Goal: Check status: Check status

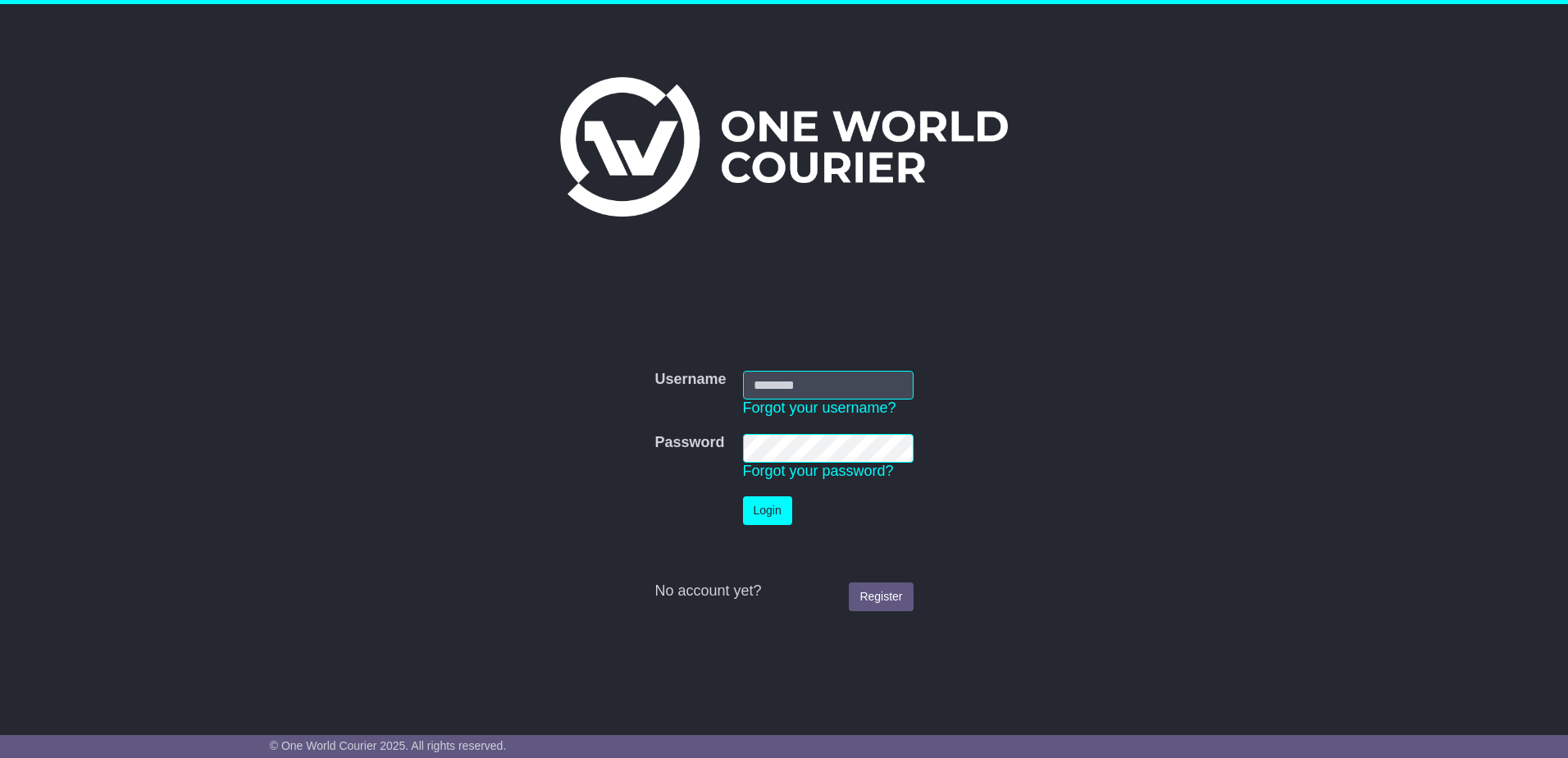
type input "**********"
drag, startPoint x: 783, startPoint y: 513, endPoint x: 796, endPoint y: 521, distance: 15.3
click at [783, 513] on button "Login" at bounding box center [768, 511] width 49 height 29
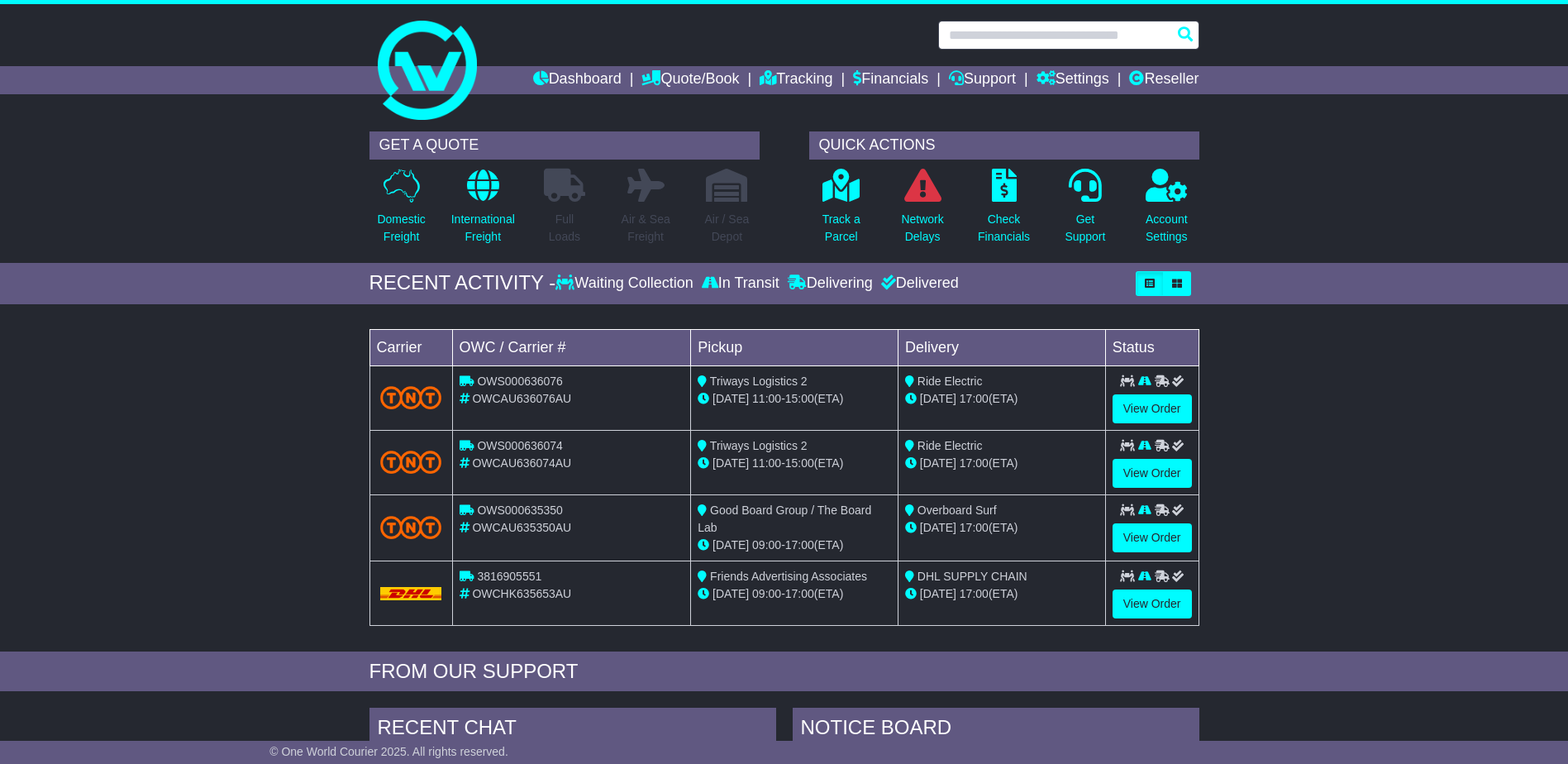
click at [1069, 39] on input "text" at bounding box center [1068, 35] width 261 height 29
paste input "**********"
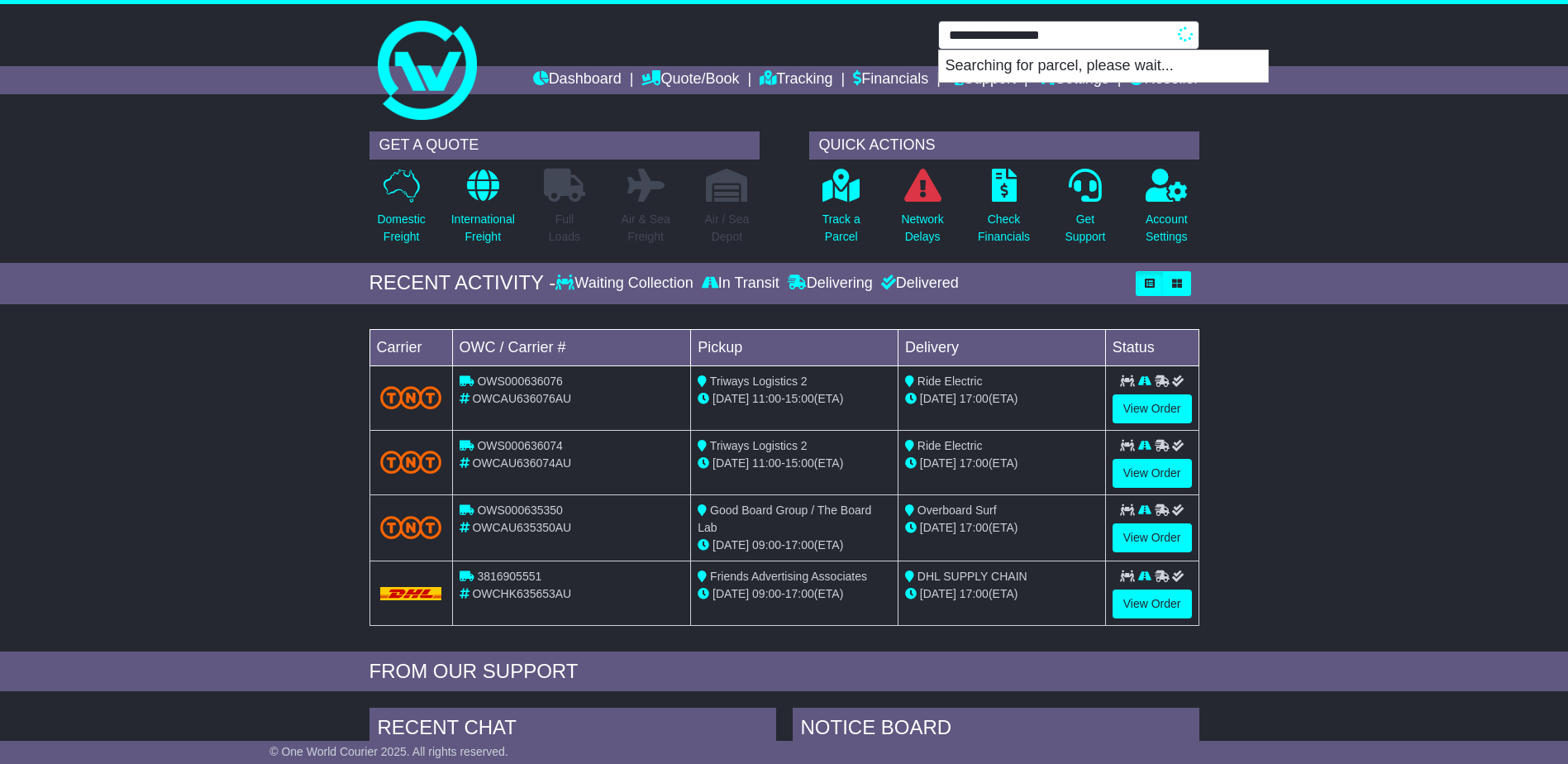
type input "**********"
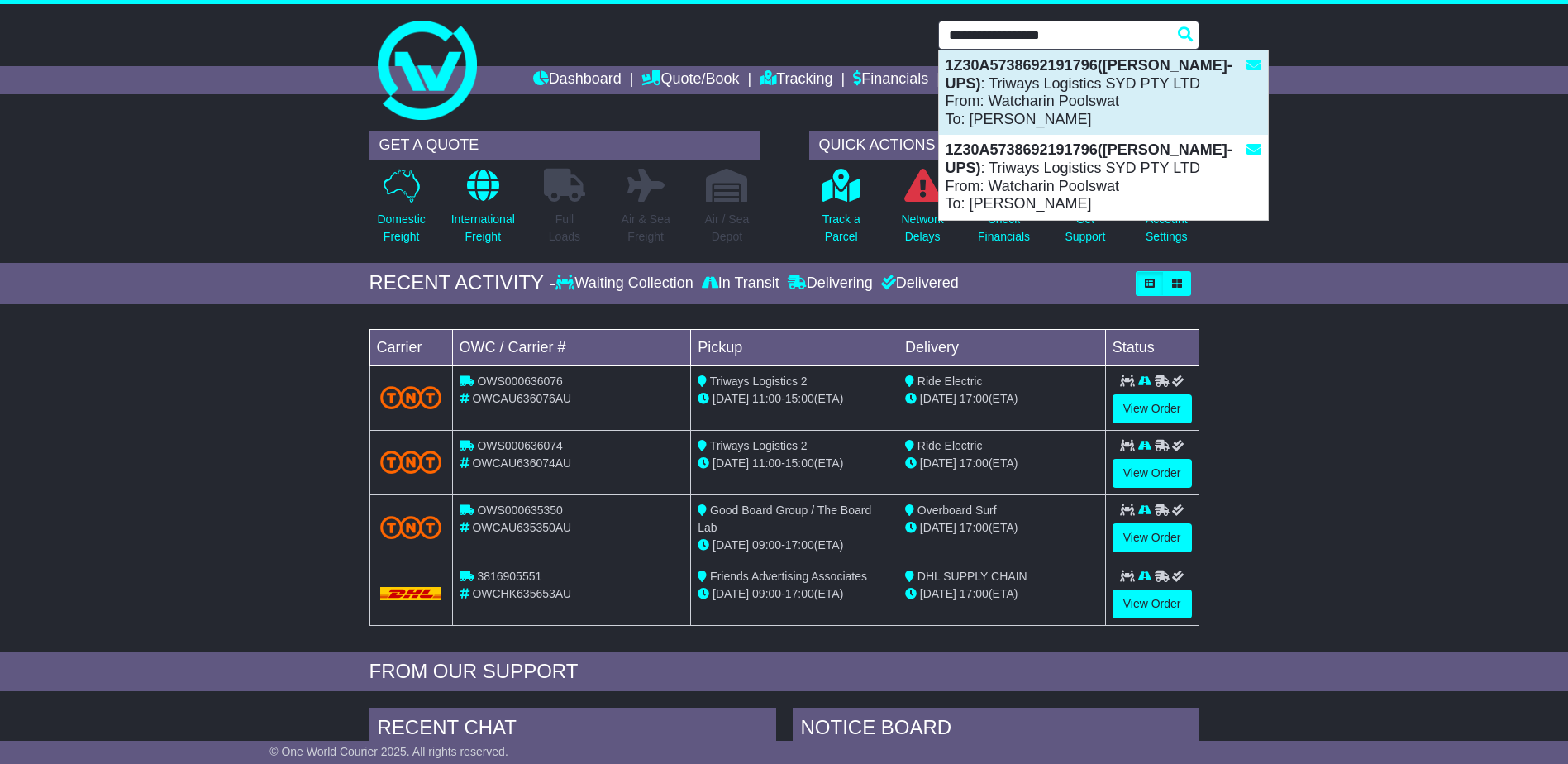
click at [1188, 124] on div "1Z30A5738692191796(Mason-UPS) : Triways Logistics SYD PTY LTD From: Watcharin P…" at bounding box center [1103, 92] width 329 height 84
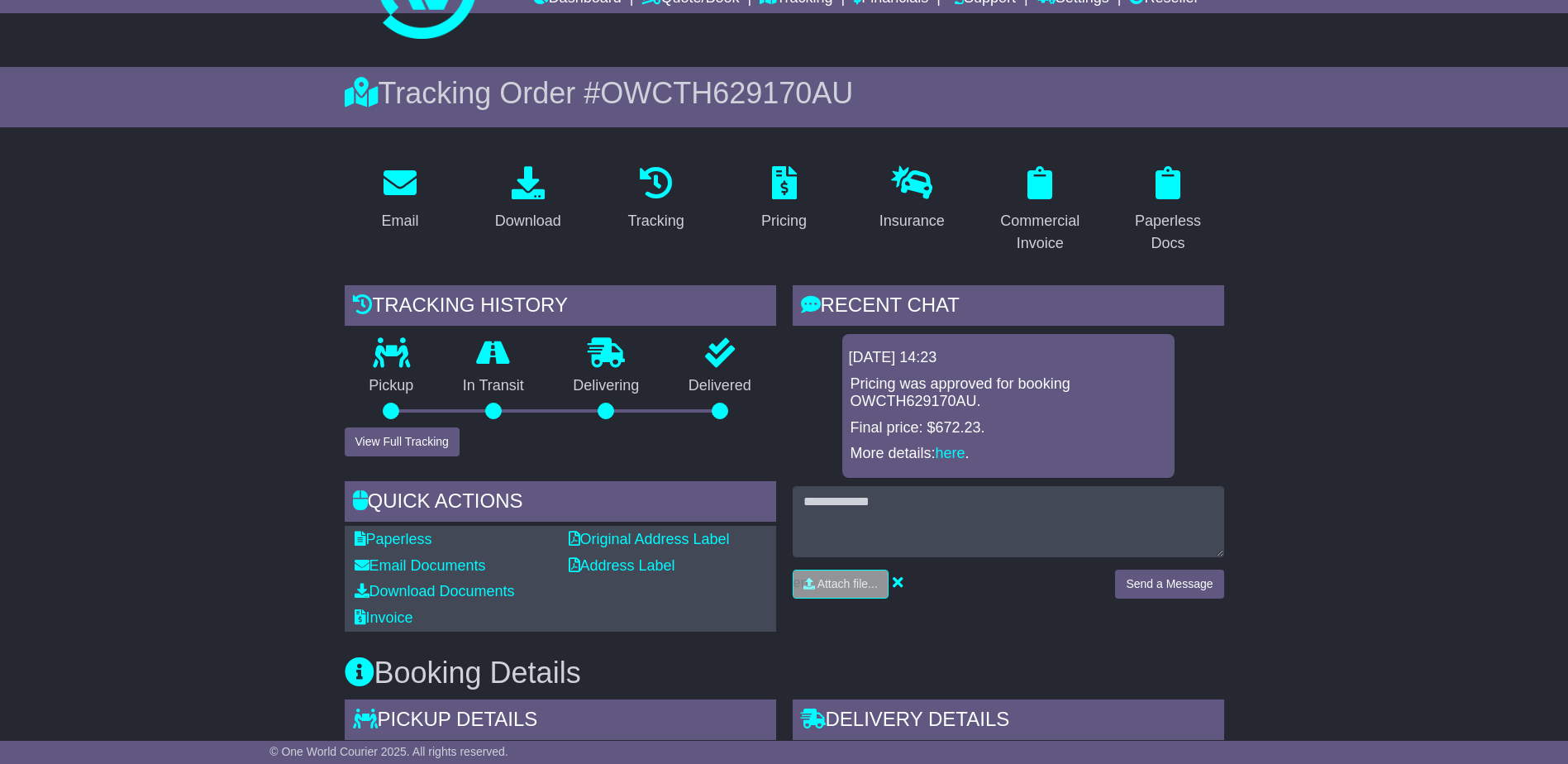
scroll to position [248, 0]
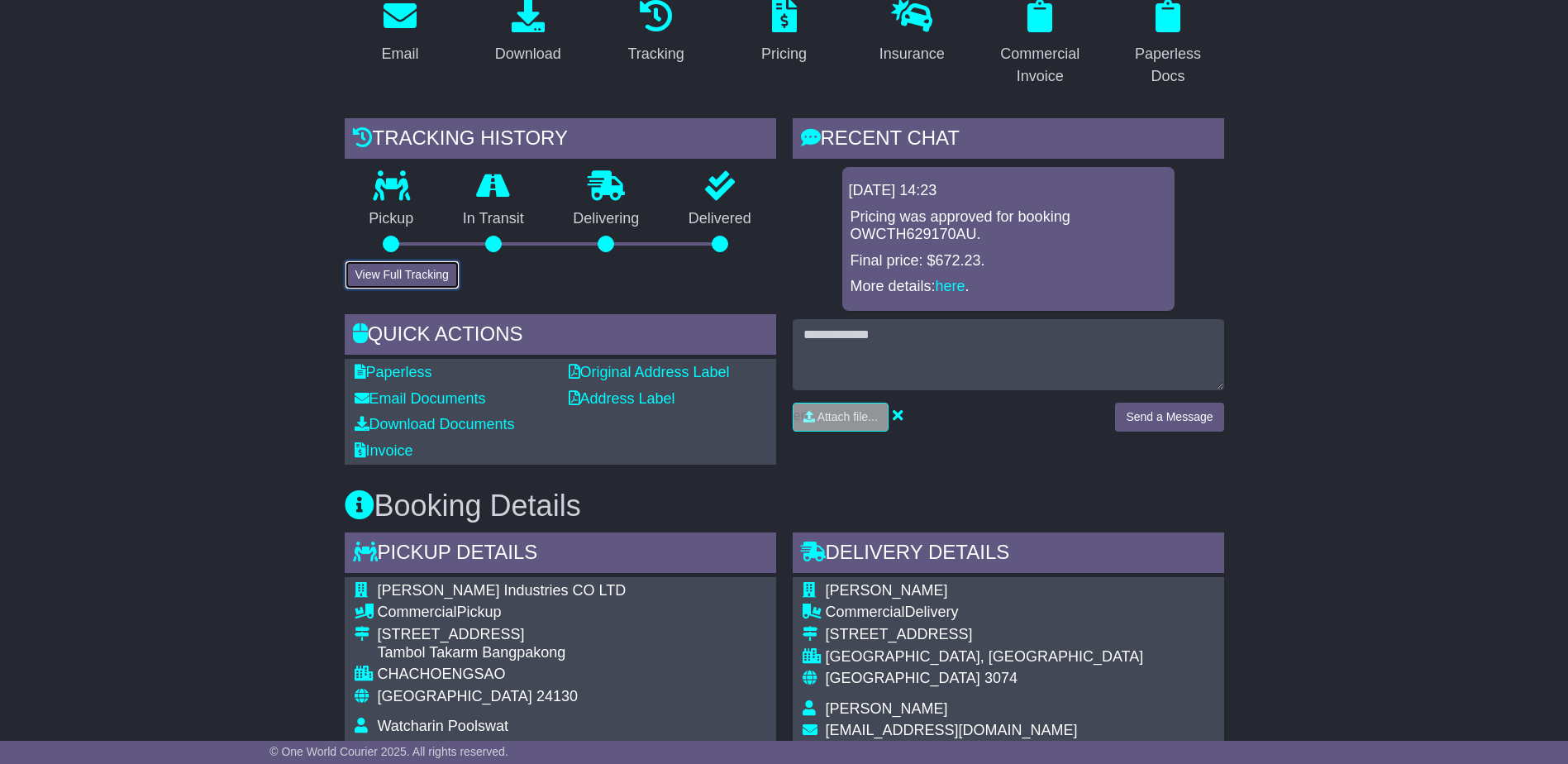
drag, startPoint x: 386, startPoint y: 272, endPoint x: 401, endPoint y: 277, distance: 15.8
click at [388, 273] on button "View Full Tracking" at bounding box center [402, 274] width 115 height 29
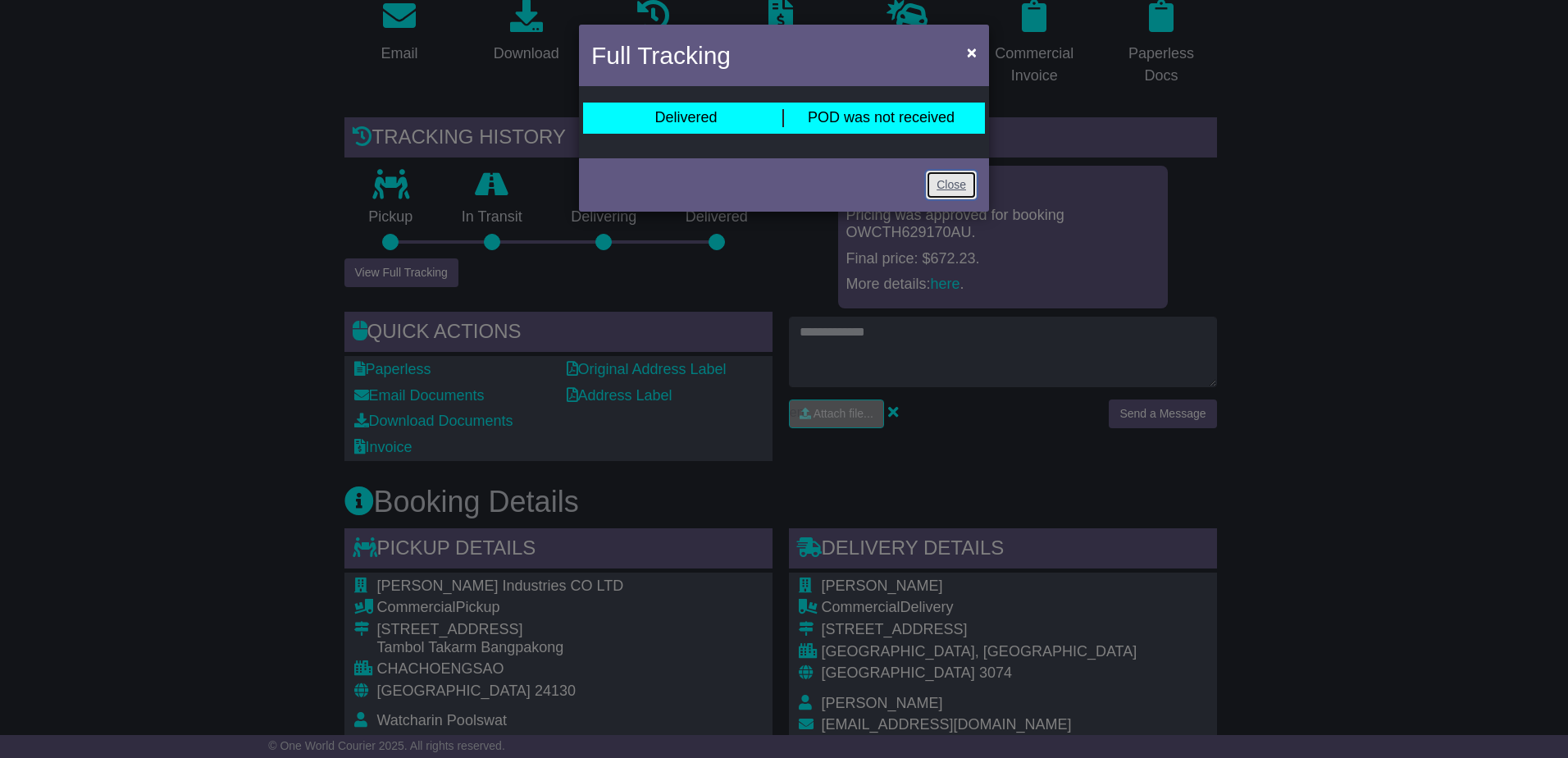
click at [938, 182] on link "Close" at bounding box center [951, 185] width 51 height 29
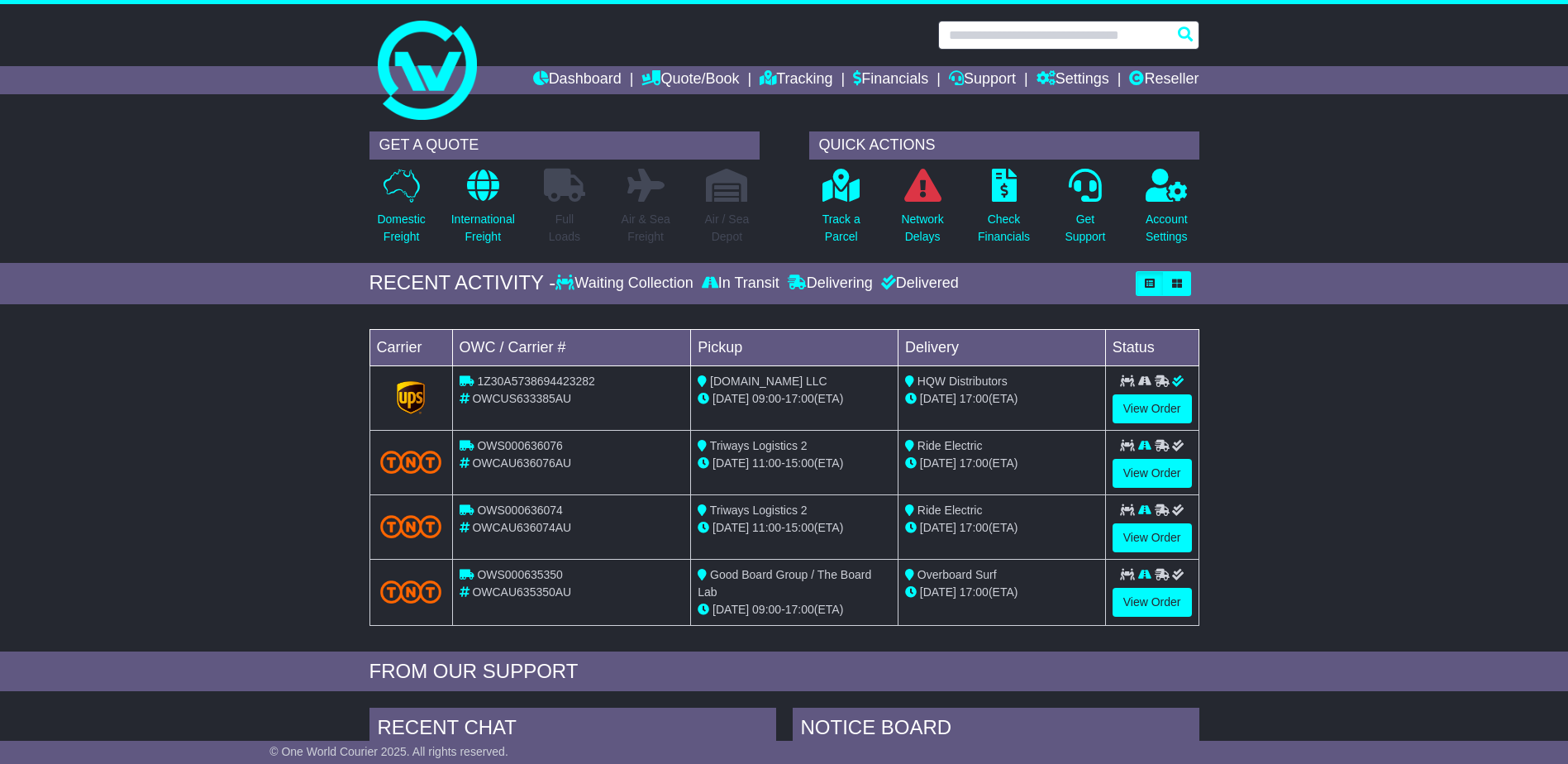
click at [1123, 42] on input "text" at bounding box center [1068, 35] width 261 height 29
paste input "**********"
type input "**********"
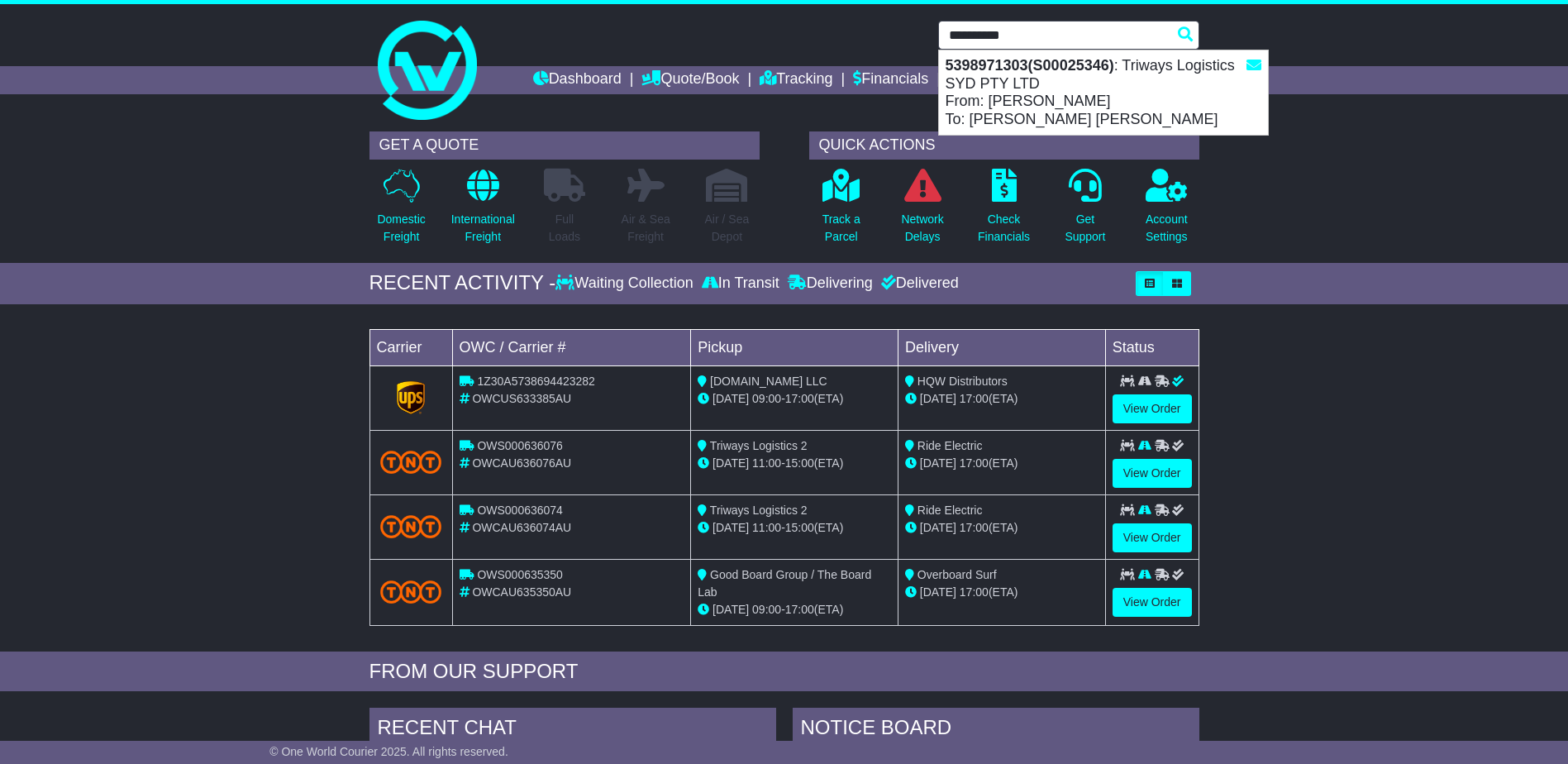
click at [992, 101] on div "5398971303(S00025346) : Triways Logistics SYD PTY LTD From: Megan Wootton To: N…" at bounding box center [1103, 92] width 329 height 84
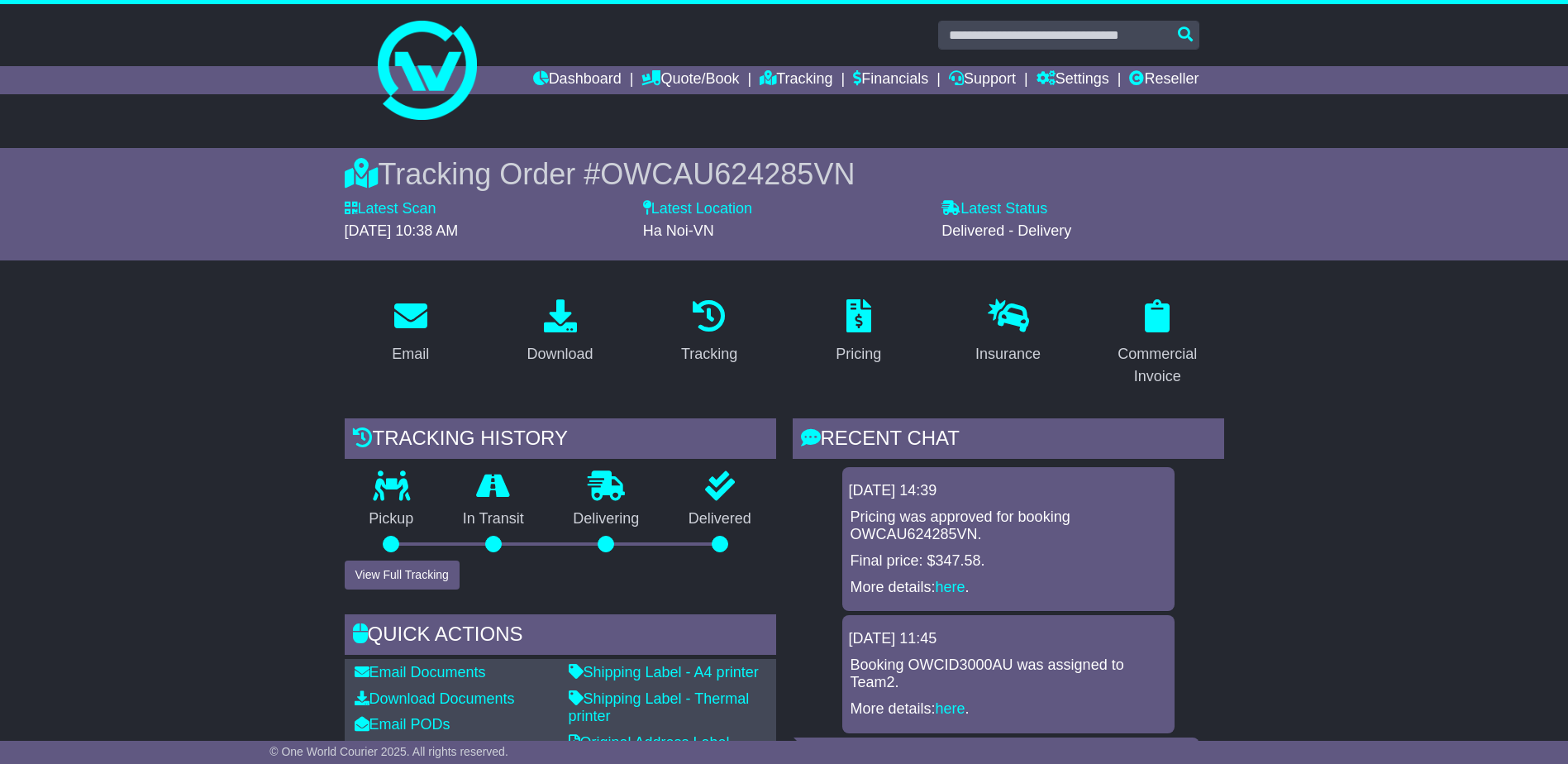
drag, startPoint x: 228, startPoint y: 535, endPoint x: 245, endPoint y: 534, distance: 17.0
click at [392, 574] on button "View Full Tracking" at bounding box center [402, 575] width 115 height 29
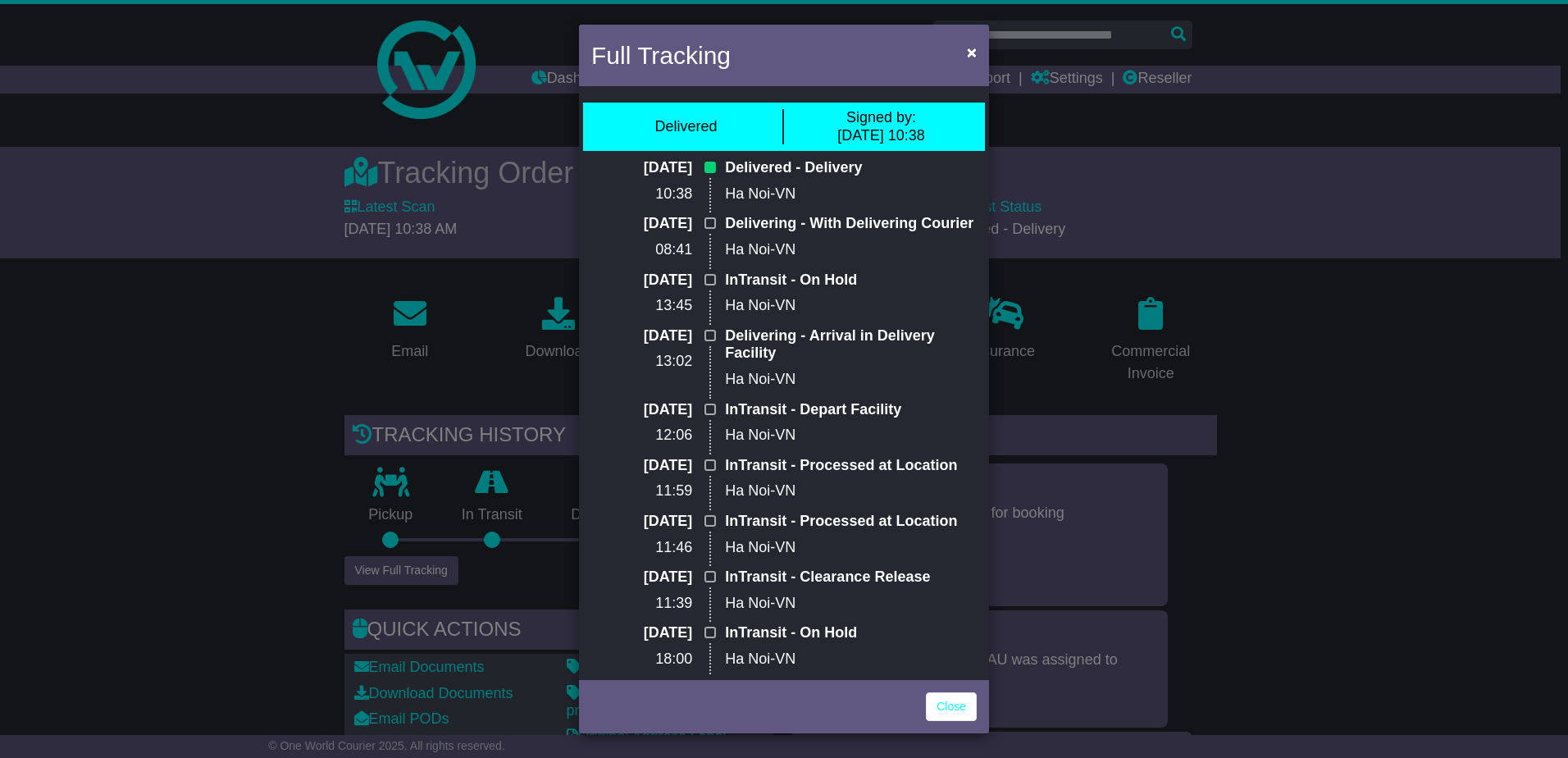
drag, startPoint x: 172, startPoint y: 485, endPoint x: 173, endPoint y: 465, distance: 20.0
click at [173, 485] on div "Full Tracking × Delivered Signed by: 14 Aug 2025 10:38 14 Aug 2025 10:38 Delive…" at bounding box center [784, 379] width 1568 height 758
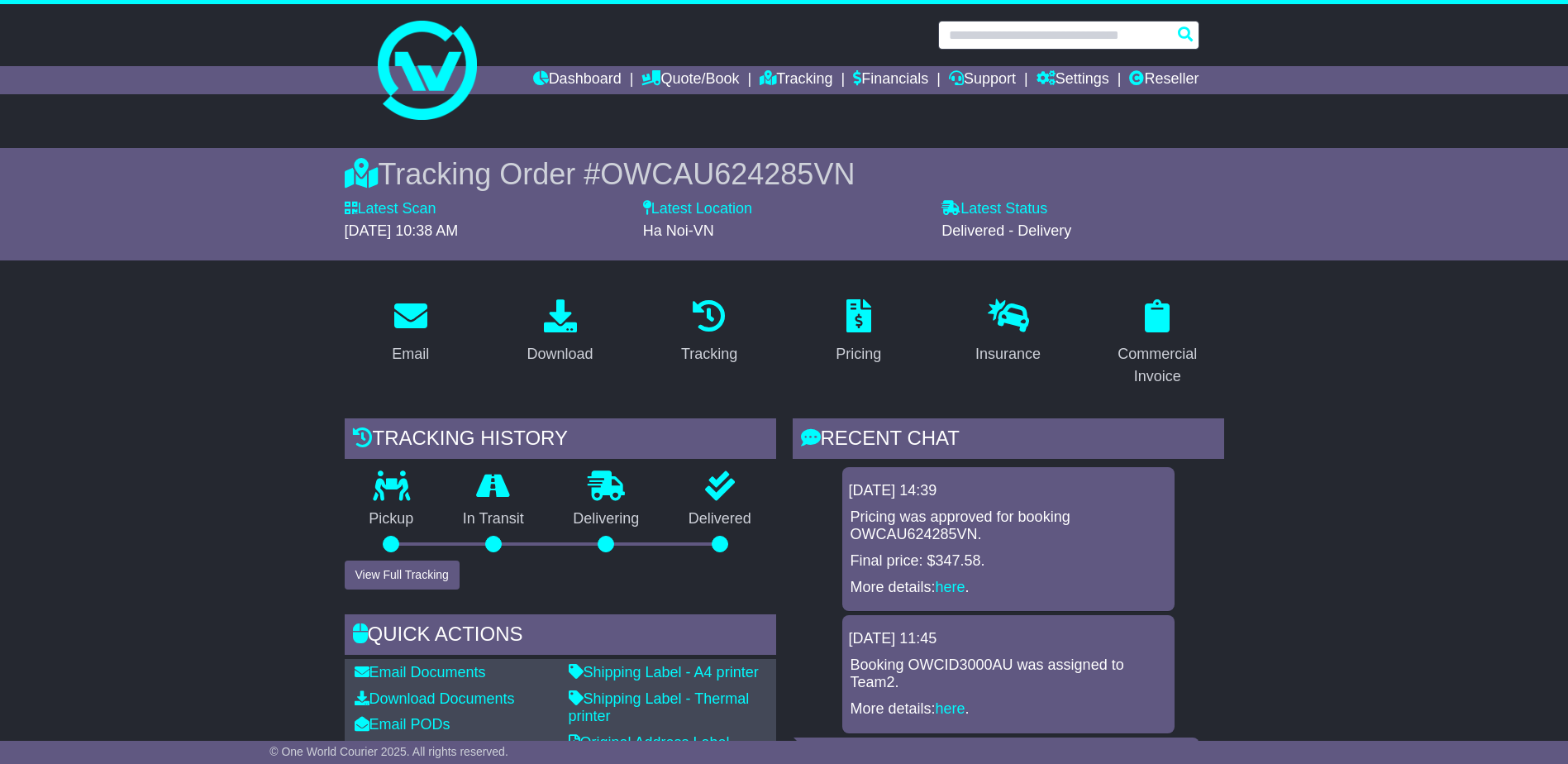
click at [1045, 41] on input "text" at bounding box center [1068, 35] width 261 height 29
paste input "**********"
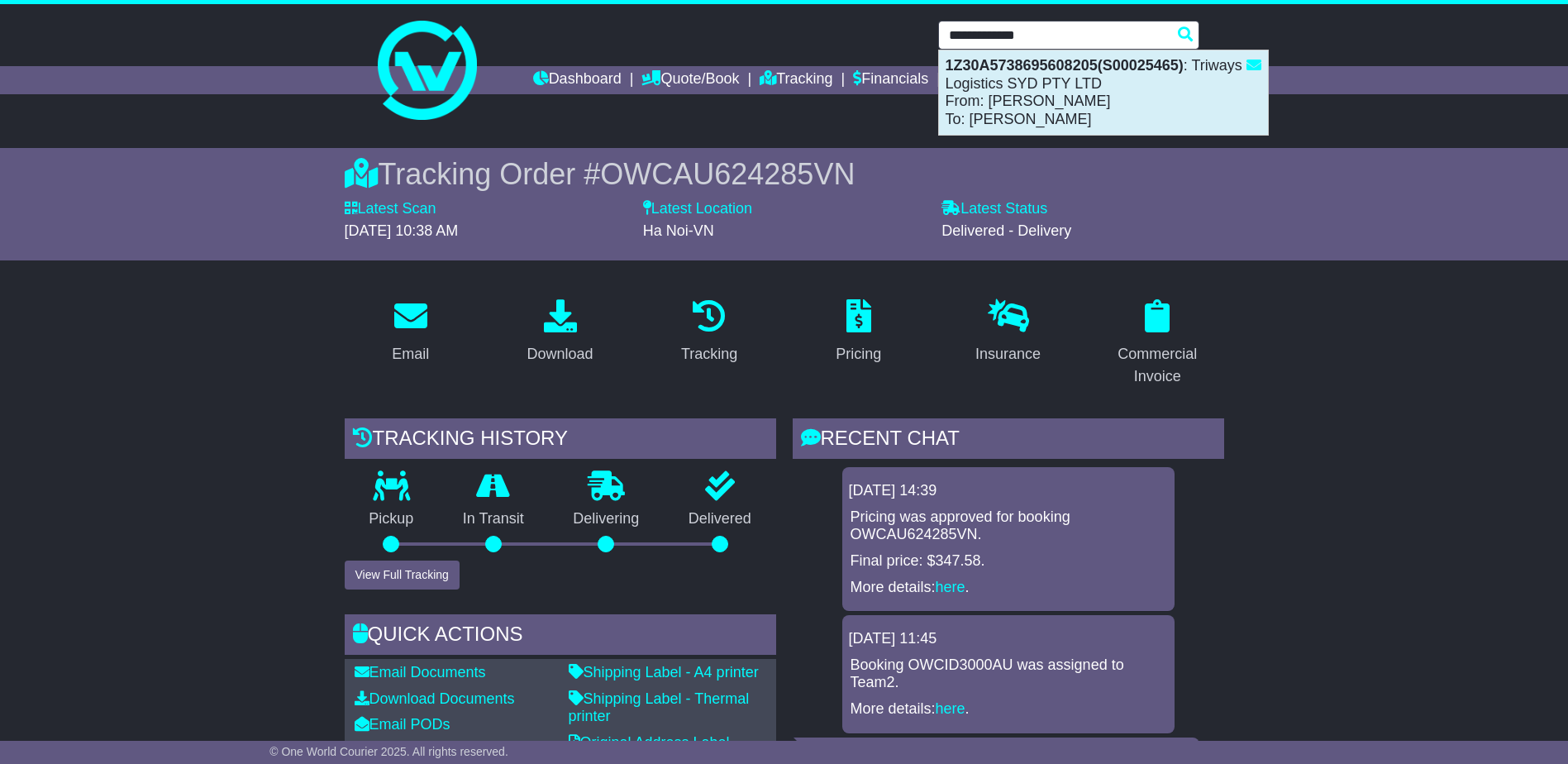
click at [1045, 124] on div "1Z30A5738695608205(S00025465) : Triways Logistics SYD PTY LTD From: Stuart Grim…" at bounding box center [1103, 92] width 329 height 84
type input "**********"
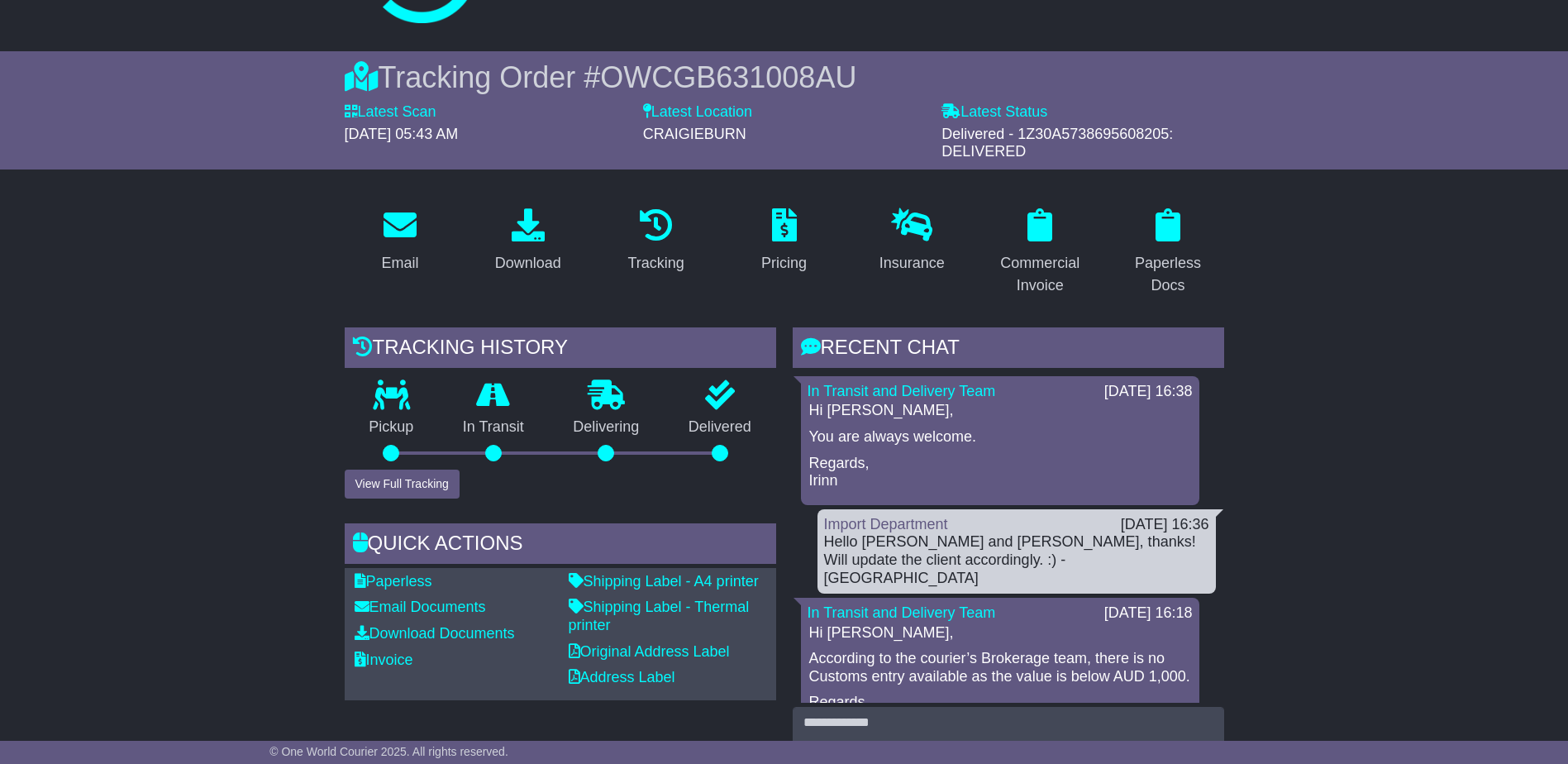
scroll to position [331, 0]
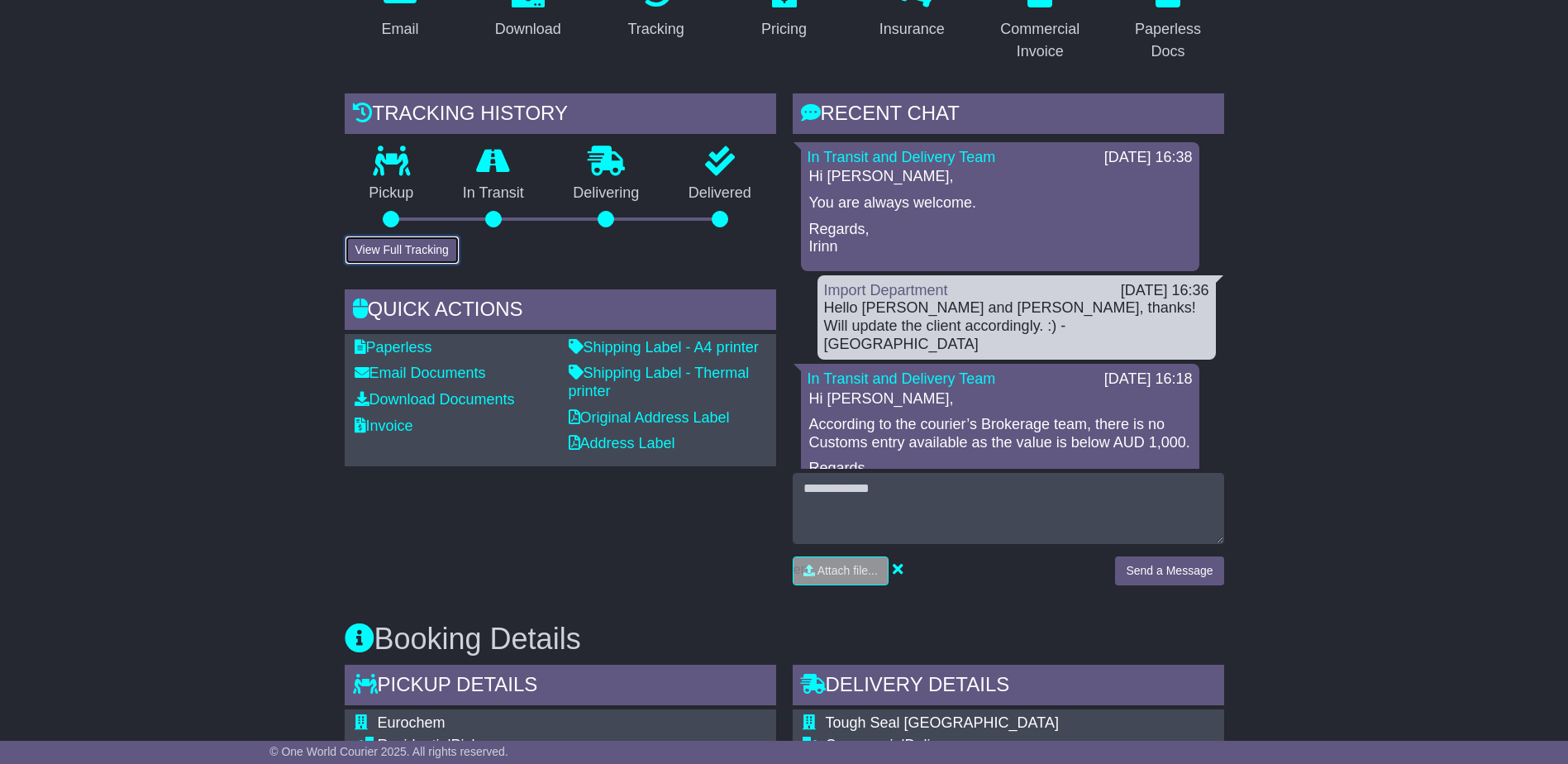
click at [422, 262] on button "View Full Tracking" at bounding box center [402, 250] width 115 height 29
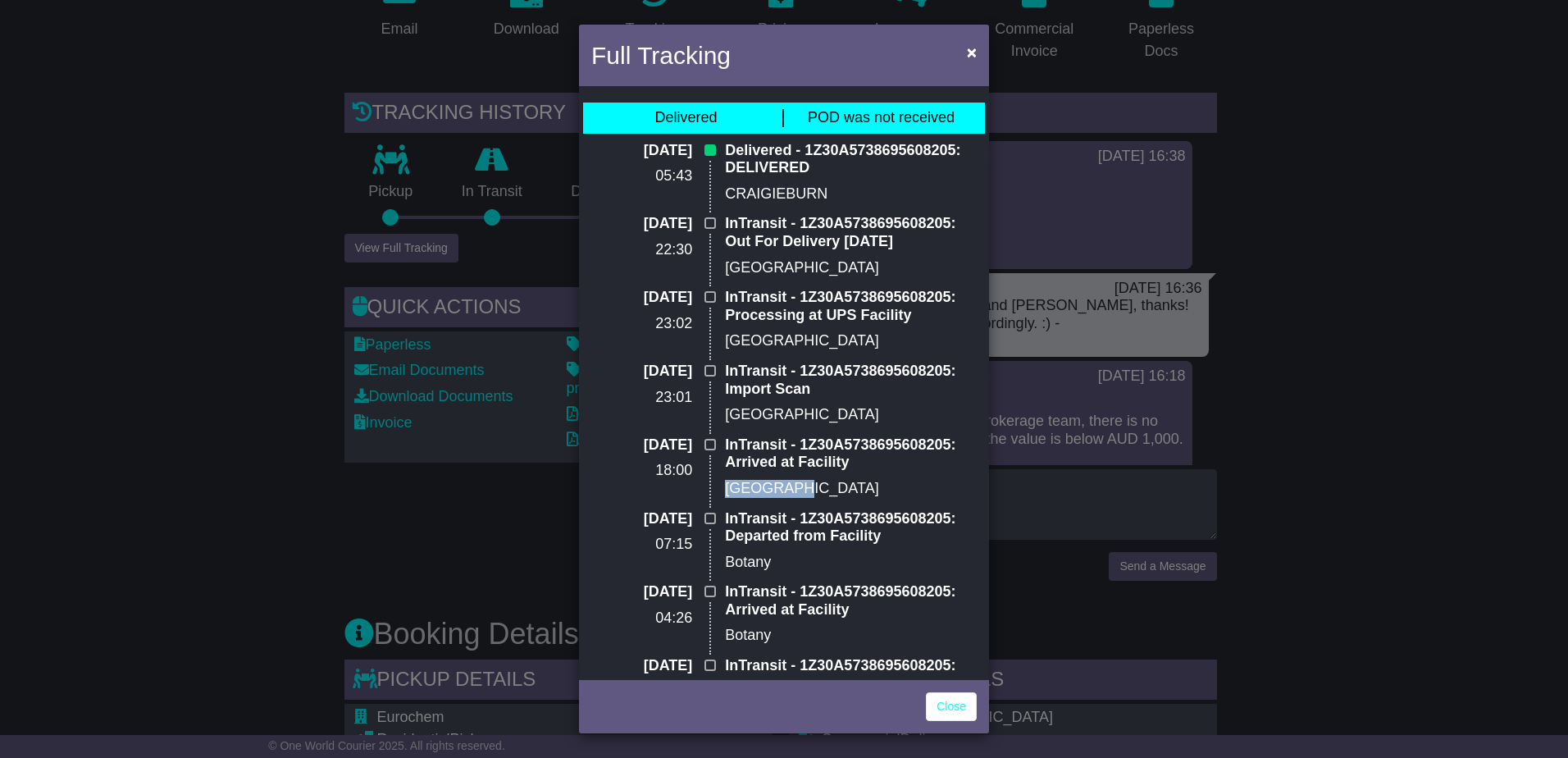
drag, startPoint x: 1077, startPoint y: 470, endPoint x: 1077, endPoint y: 453, distance: 17.0
click at [1077, 454] on div "Full Tracking × Delivered POD was not received 11 Aug 2025 05:43 Delivered - 1Z…" at bounding box center [784, 379] width 1568 height 758
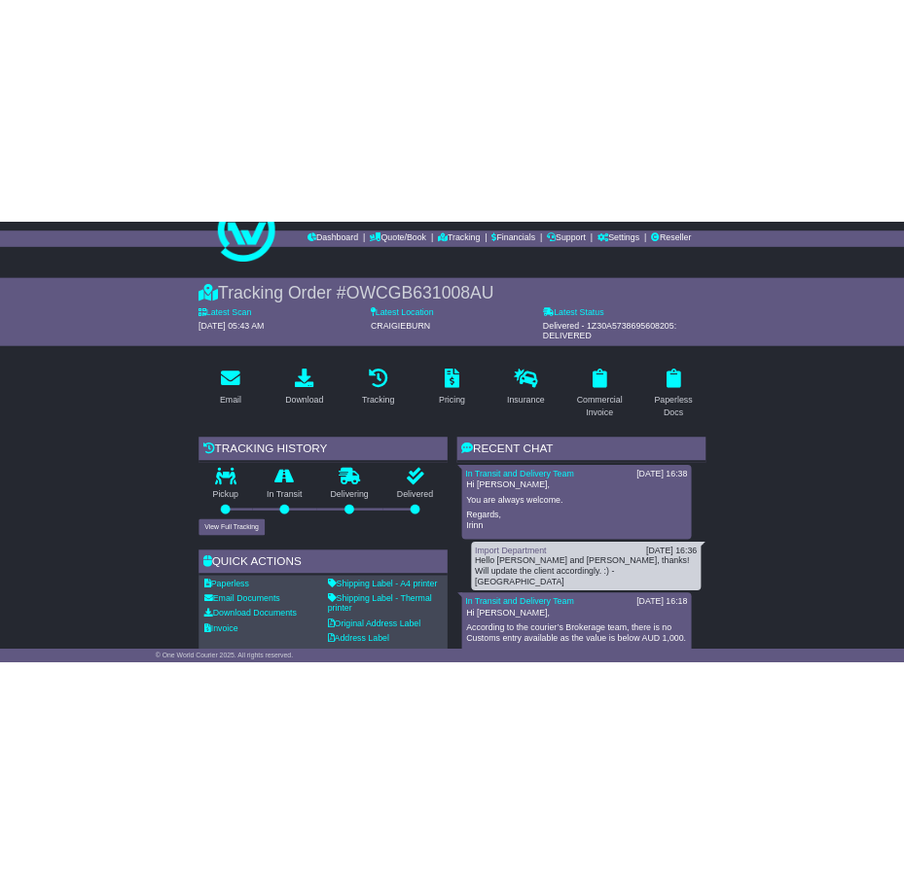
scroll to position [0, 0]
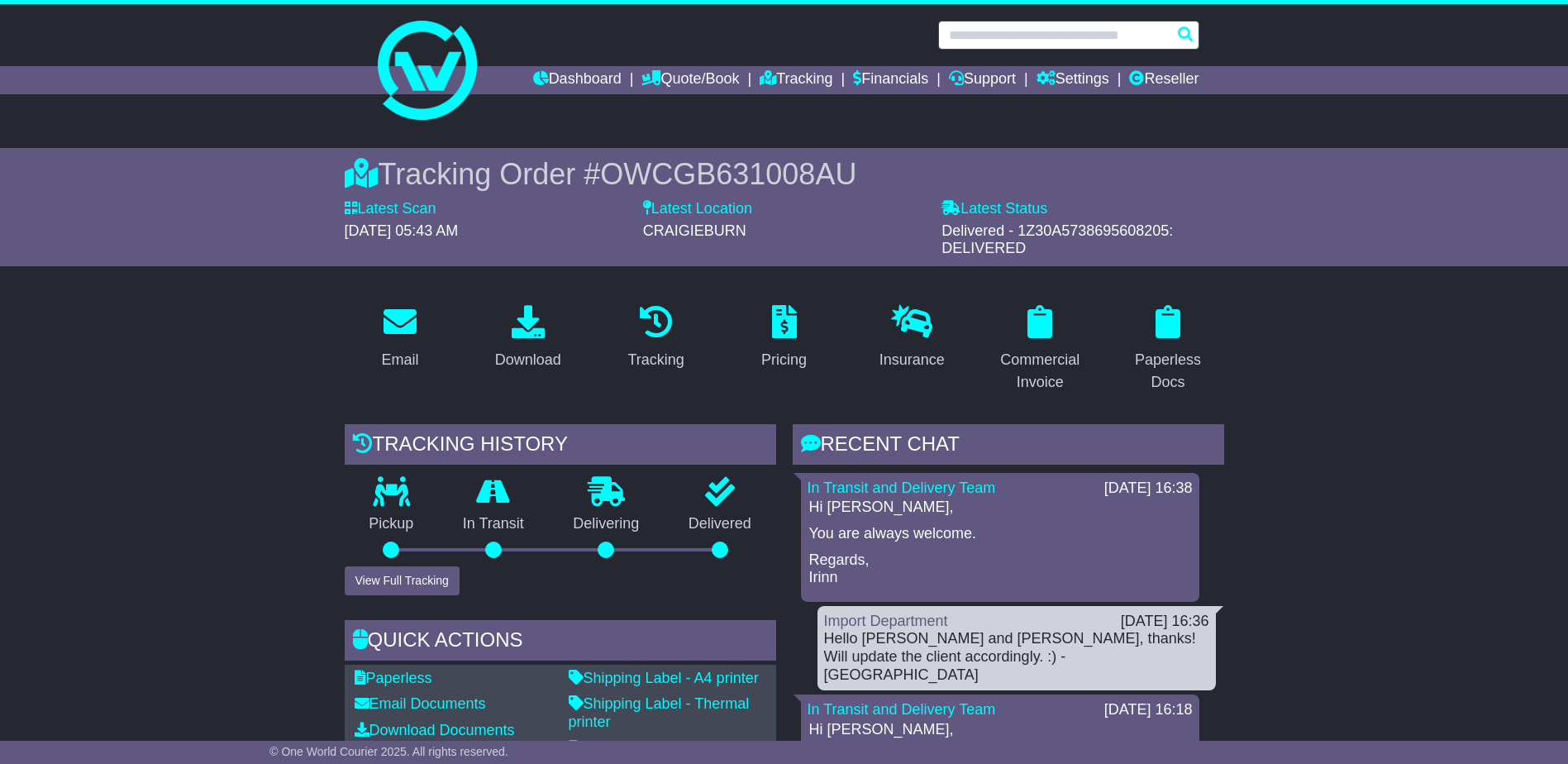
click at [1069, 33] on input "text" at bounding box center [1068, 35] width 261 height 29
click at [1070, 33] on input "text" at bounding box center [1068, 35] width 261 height 29
paste input "**********"
type input "**********"
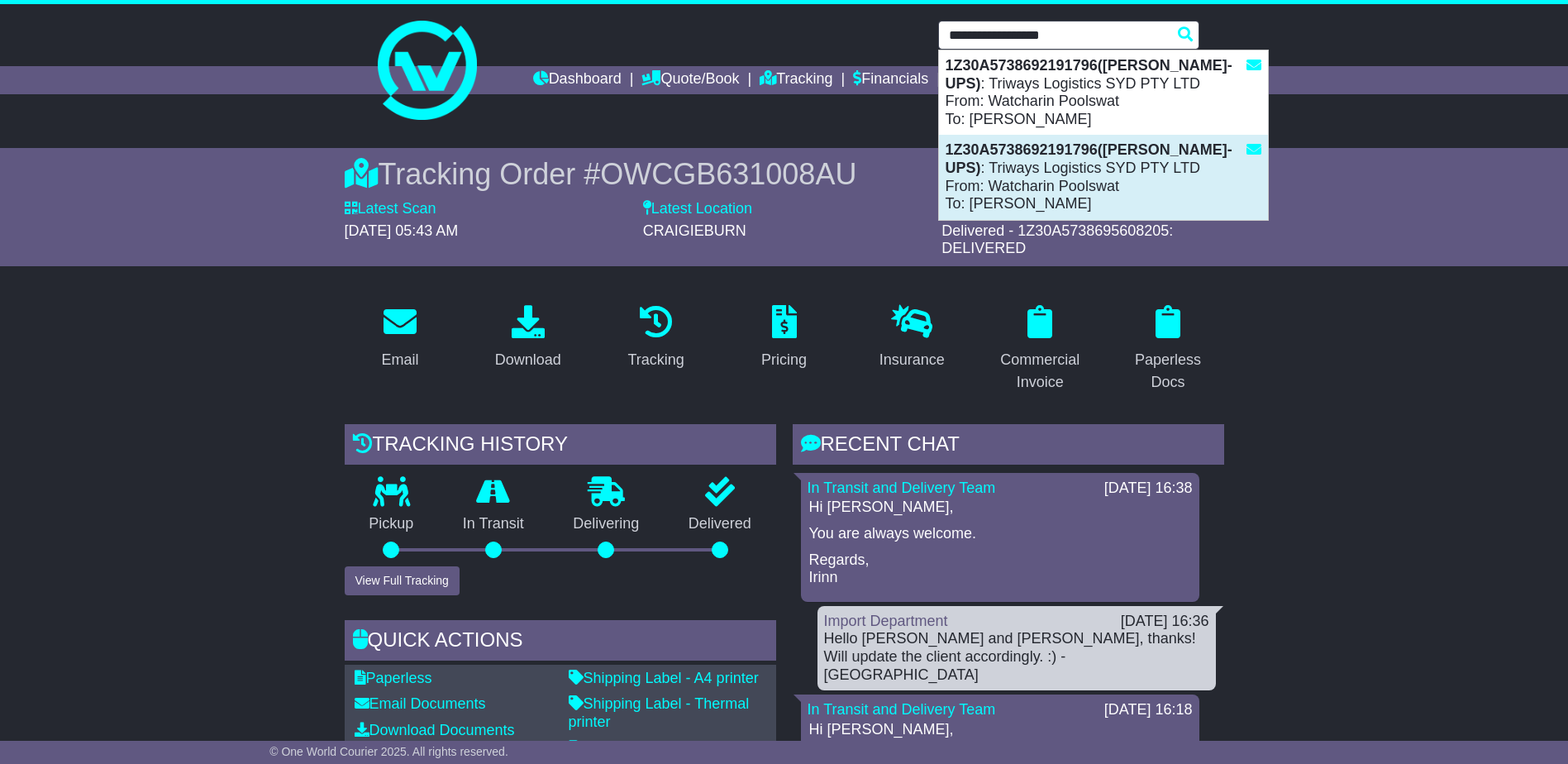
click at [1005, 178] on div "1Z30A5738692191796(Mason-UPS) : Triways Logistics SYD PTY LTD From: Watcharin P…" at bounding box center [1103, 177] width 329 height 84
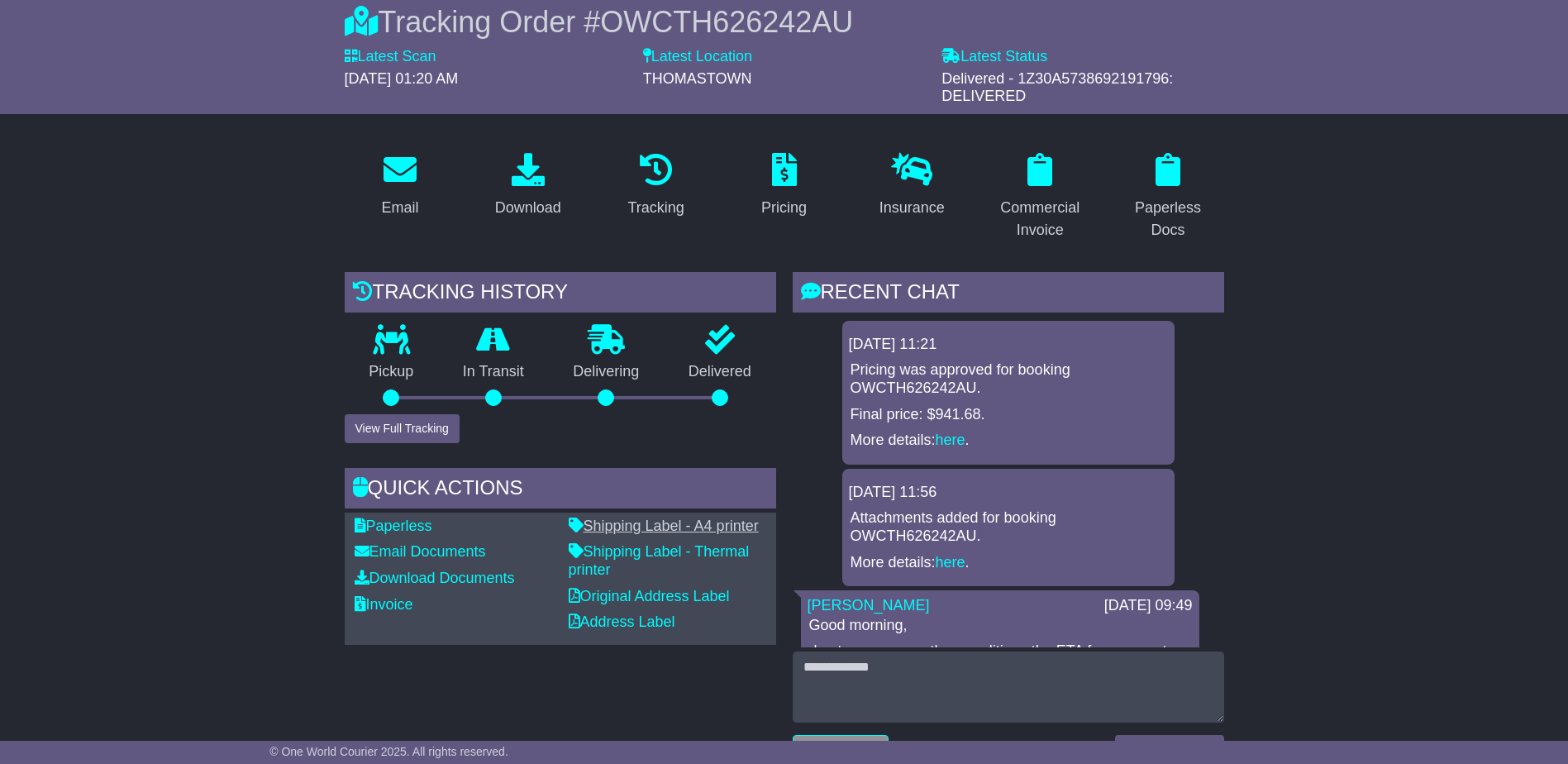
scroll to position [331, 0]
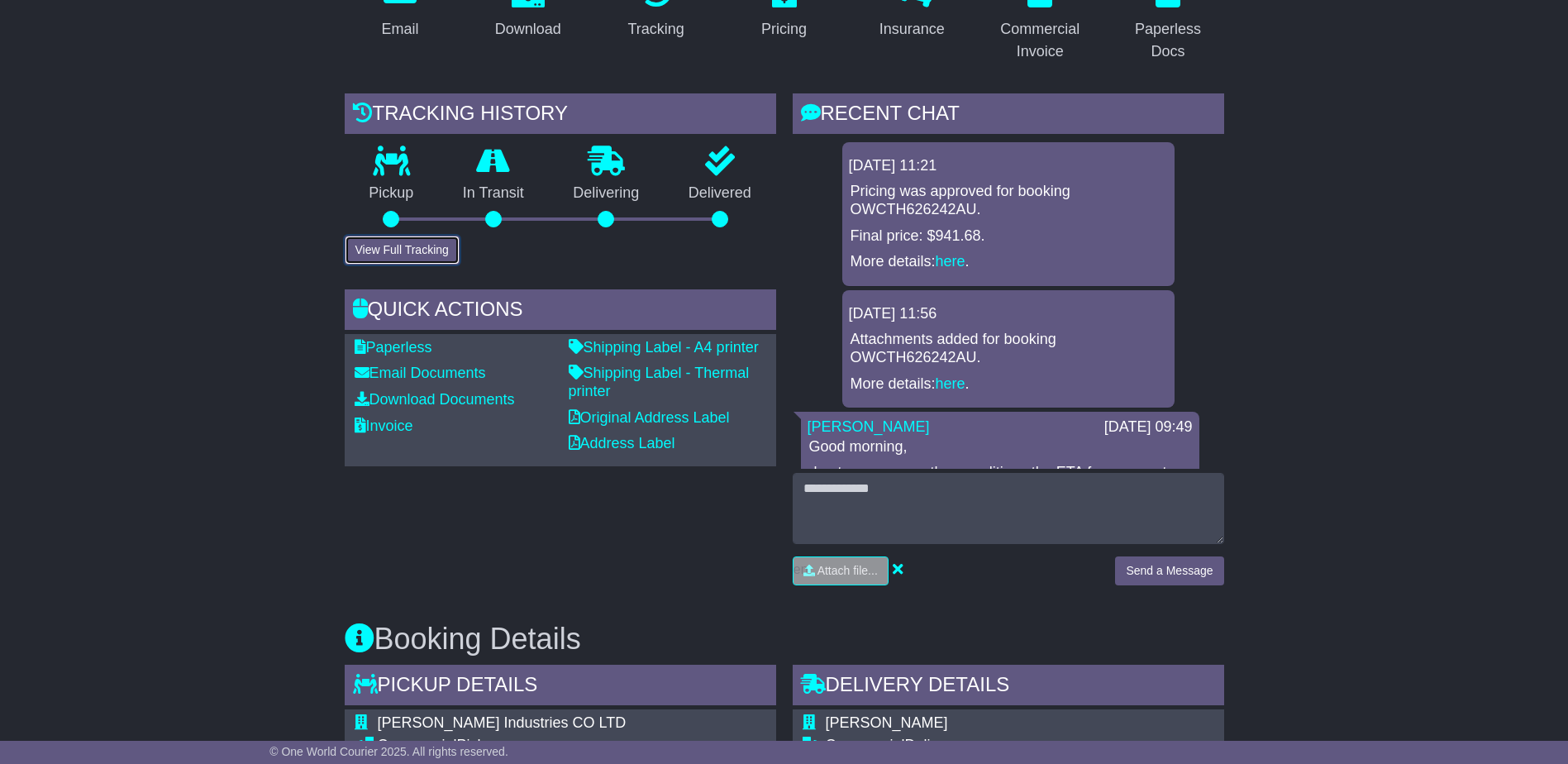
click at [373, 250] on button "View Full Tracking" at bounding box center [402, 250] width 115 height 29
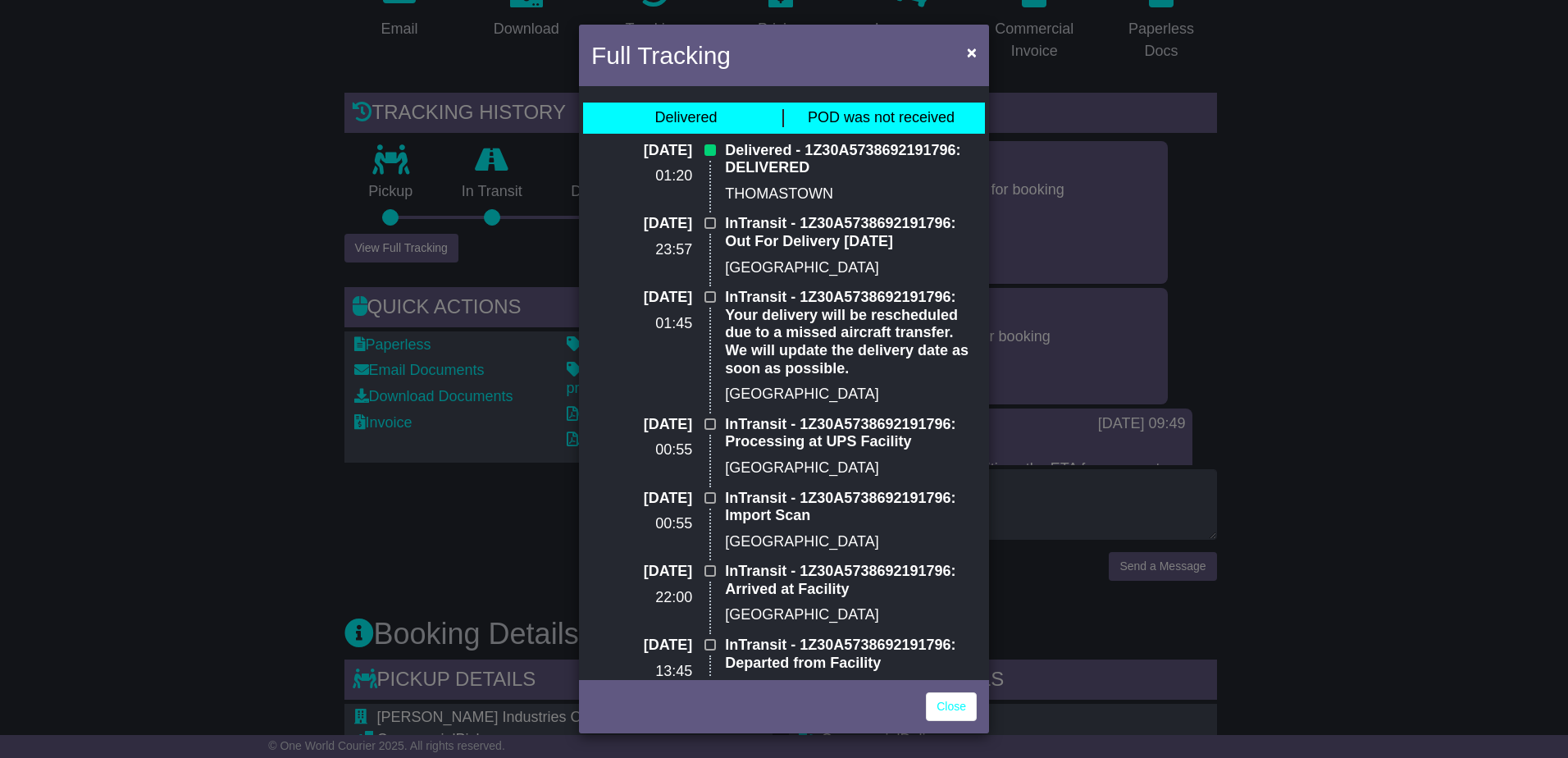
click at [287, 445] on div "Full Tracking × Delivered POD was not received [DATE] 01:20 Delivered - 1Z30A57…" at bounding box center [784, 379] width 1568 height 758
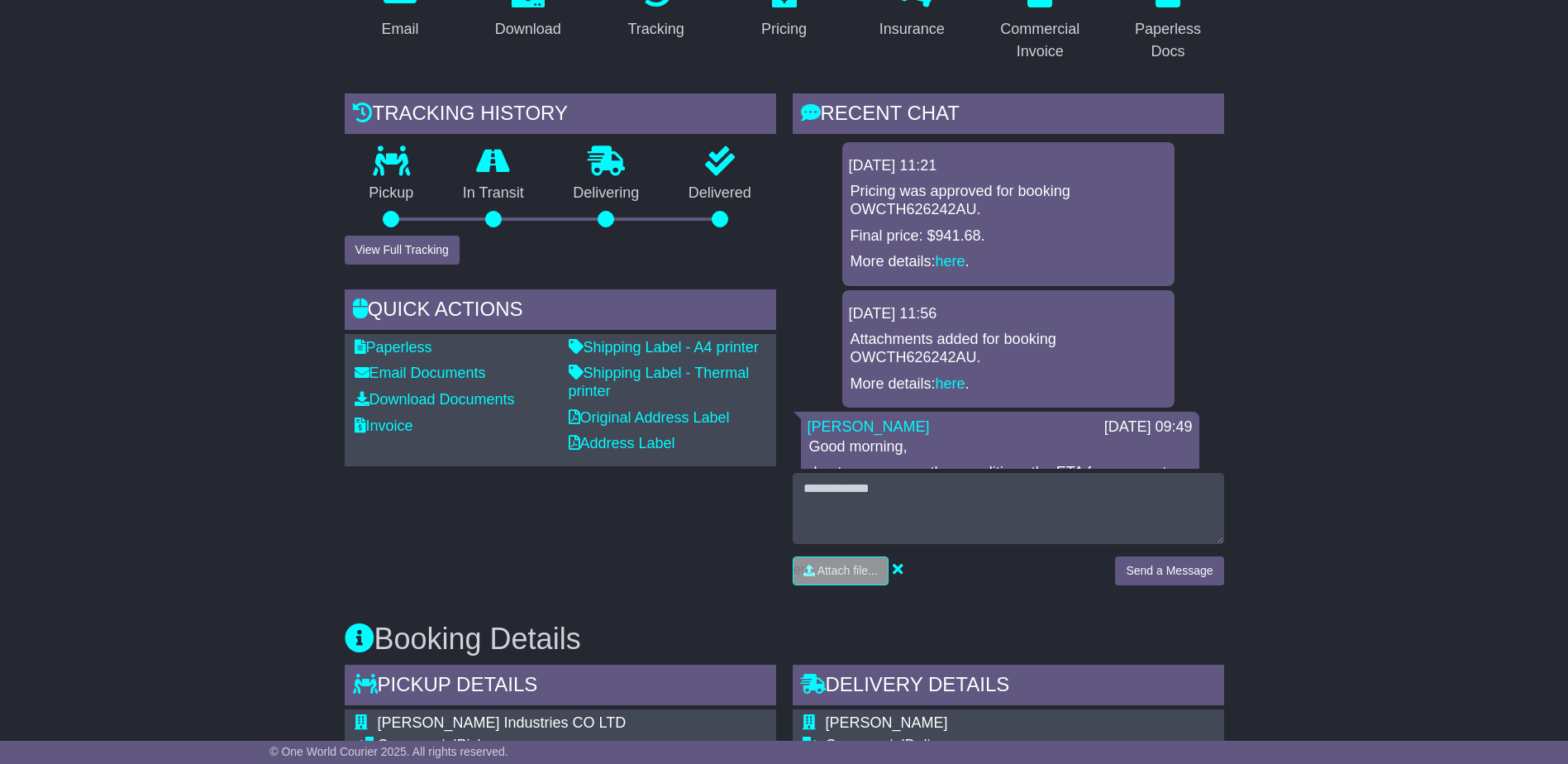
drag, startPoint x: 431, startPoint y: 500, endPoint x: 433, endPoint y: 517, distance: 17.1
click at [431, 501] on div "Tracking history Pickup In Transit Problem Unknown Delivering Delivered View Fu…" at bounding box center [560, 346] width 448 height 505
click at [433, 519] on div "Tracking history Pickup In Transit Problem Unknown Delivering Delivered View Fu…" at bounding box center [560, 346] width 448 height 505
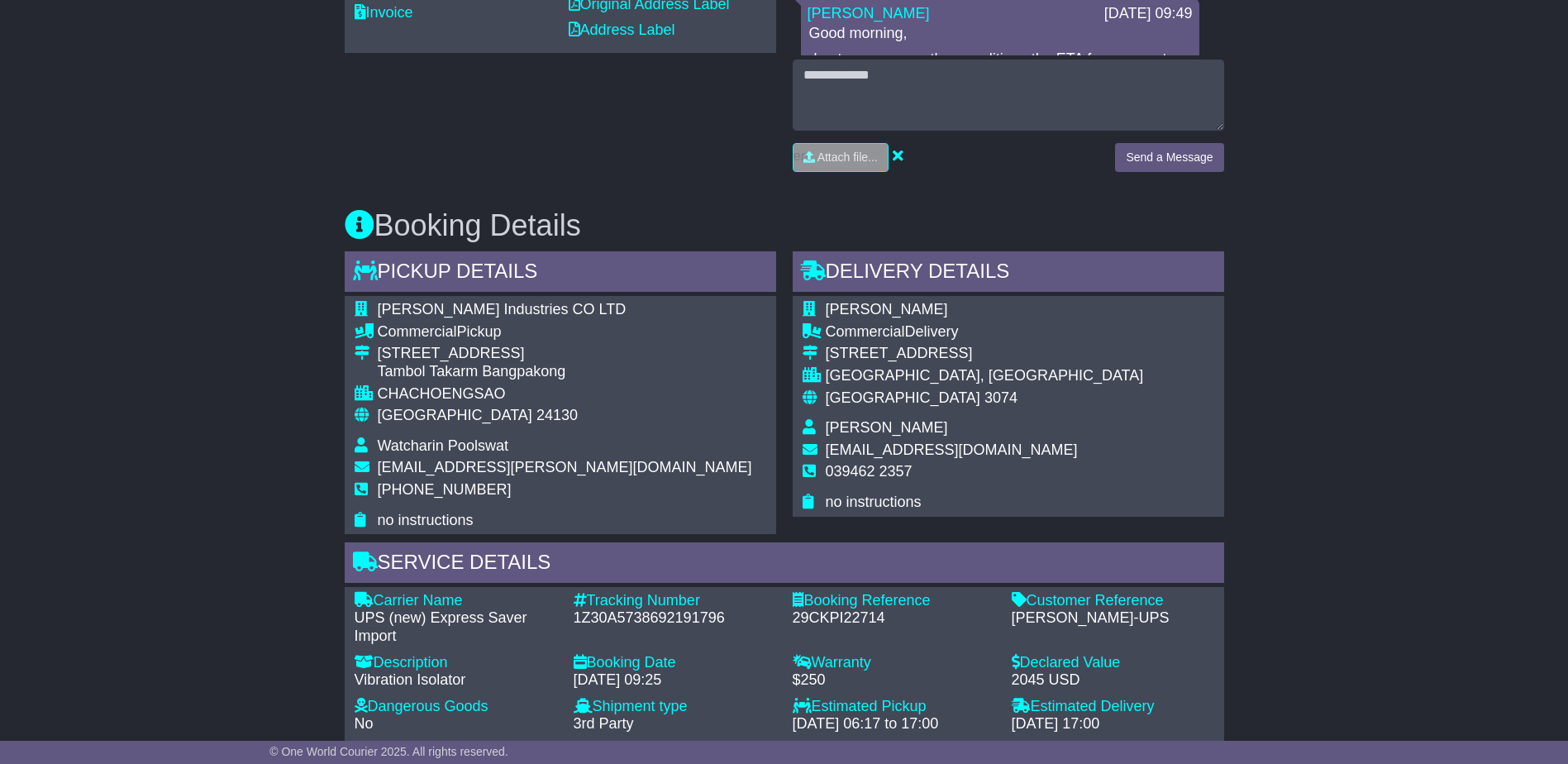
scroll to position [1075, 0]
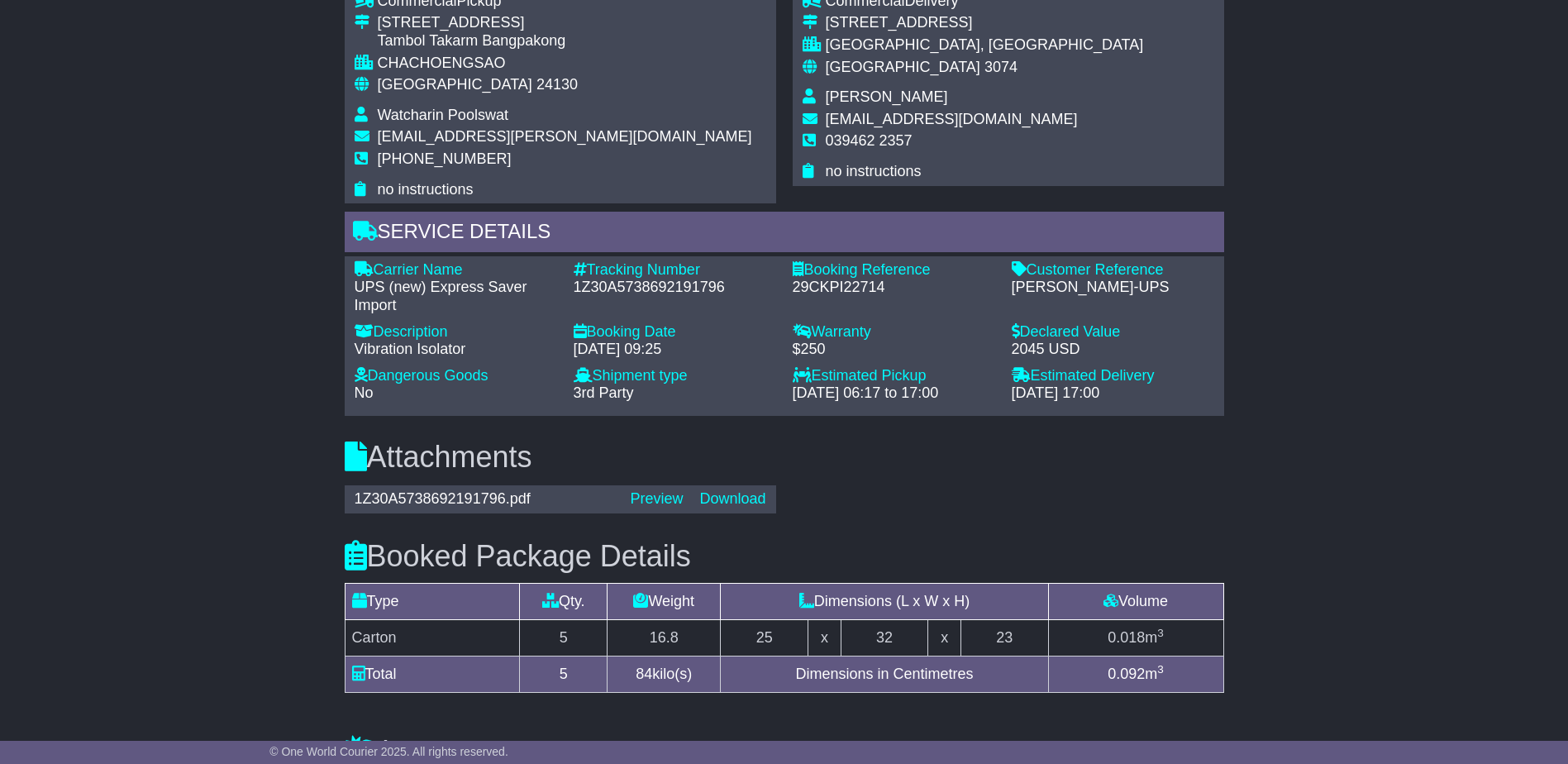
click at [662, 289] on div "1Z30A5738692191796" at bounding box center [674, 287] width 202 height 18
copy div "1Z30A5738692191796"
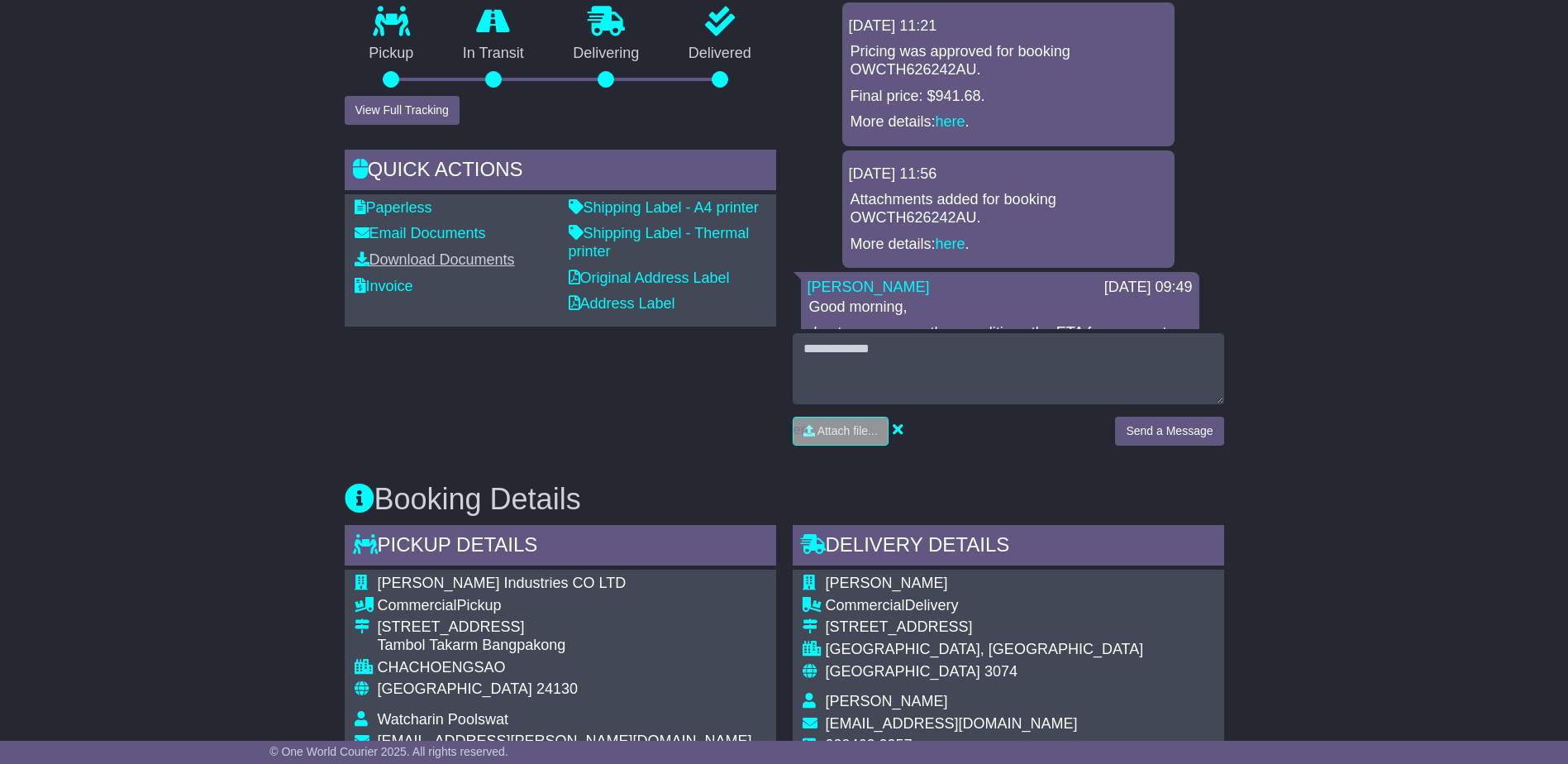
scroll to position [413, 0]
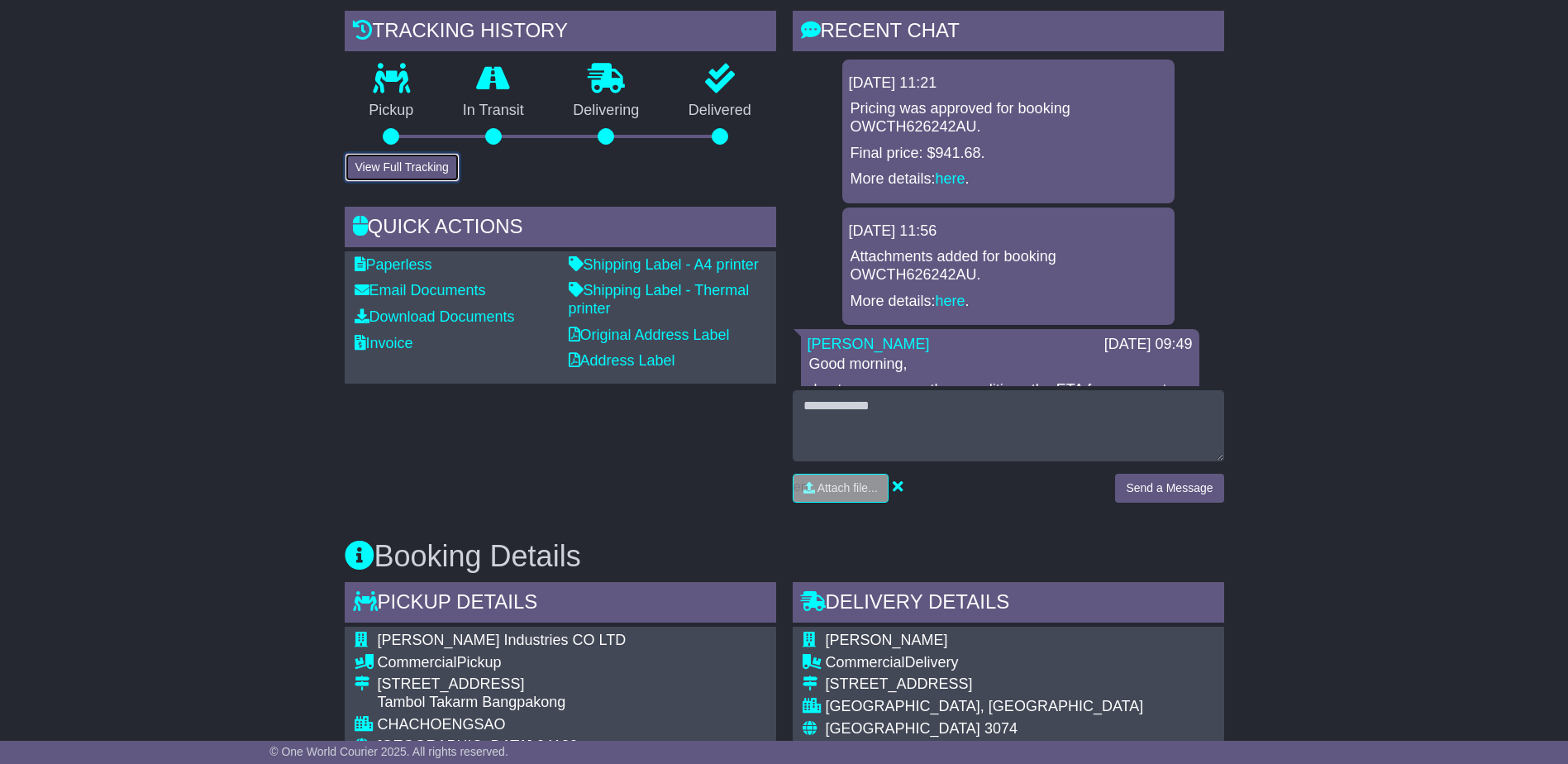
click at [426, 176] on button "View Full Tracking" at bounding box center [402, 167] width 115 height 29
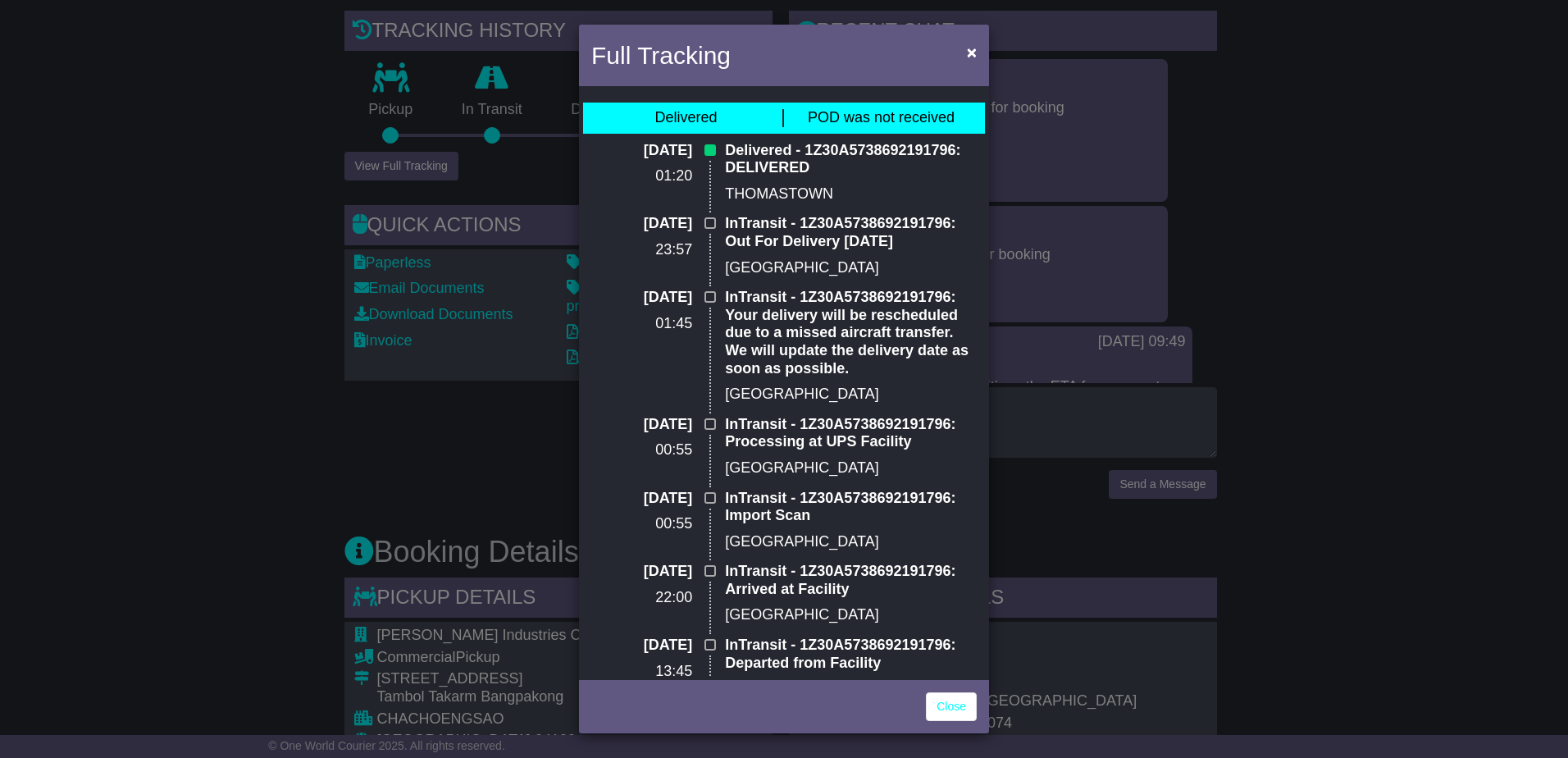
drag, startPoint x: 88, startPoint y: 438, endPoint x: 144, endPoint y: 438, distance: 56.0
click at [89, 440] on div "Full Tracking × Delivered POD was not received [DATE] 01:20 Delivered - 1Z30A57…" at bounding box center [784, 379] width 1568 height 758
